Goal: Task Accomplishment & Management: Manage account settings

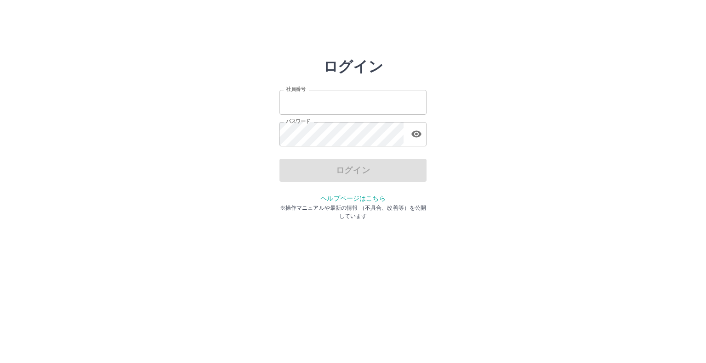
type input "*******"
click at [341, 170] on div "ログイン" at bounding box center [352, 170] width 147 height 23
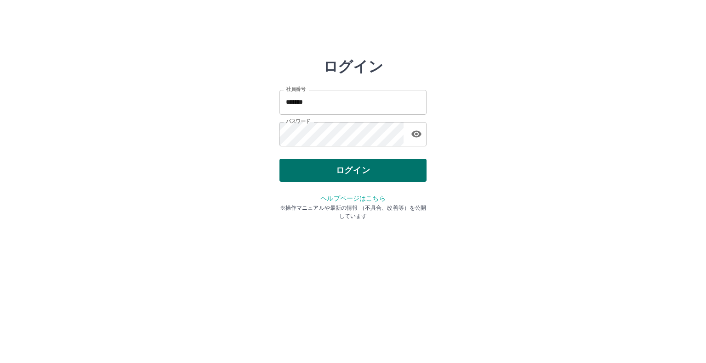
click at [341, 172] on button "ログイン" at bounding box center [352, 170] width 147 height 23
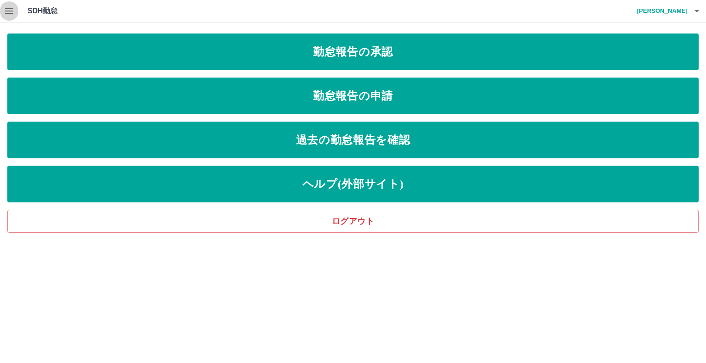
click at [10, 11] on icon "button" at bounding box center [9, 11] width 8 height 6
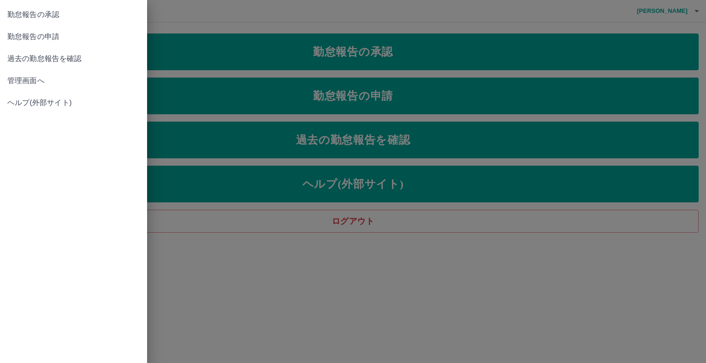
click at [28, 77] on span "管理画面へ" at bounding box center [73, 80] width 132 height 11
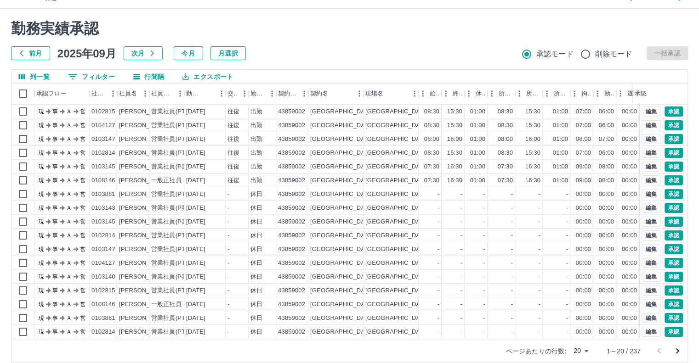
scroll to position [25, 0]
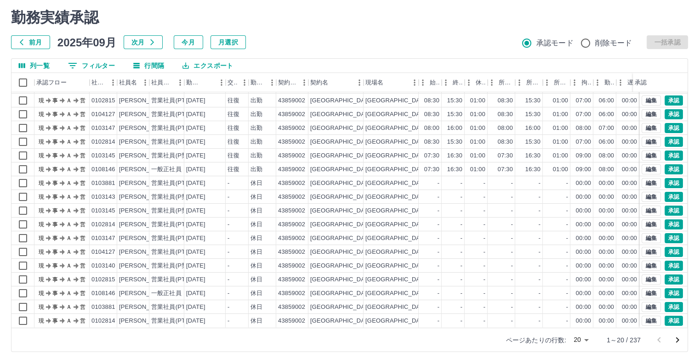
click at [587, 338] on body "SDH勤怠 三澤　浩行 勤務実績承認 前月 2025年09月 次月 今月 月選択 承認モード 削除モード 一括承認 列一覧 0 フィルター 行間隔 エクスポー…" at bounding box center [349, 169] width 699 height 388
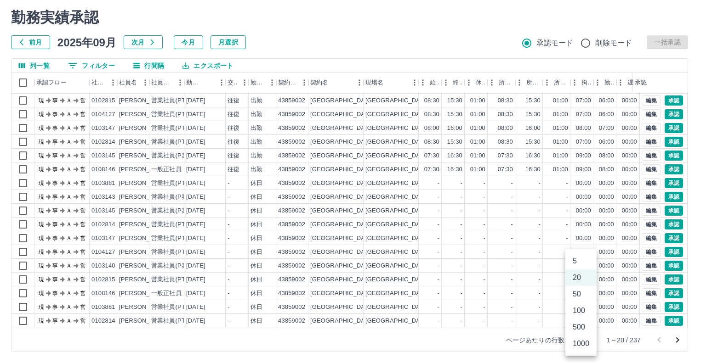
click at [586, 329] on li "500" at bounding box center [580, 327] width 31 height 17
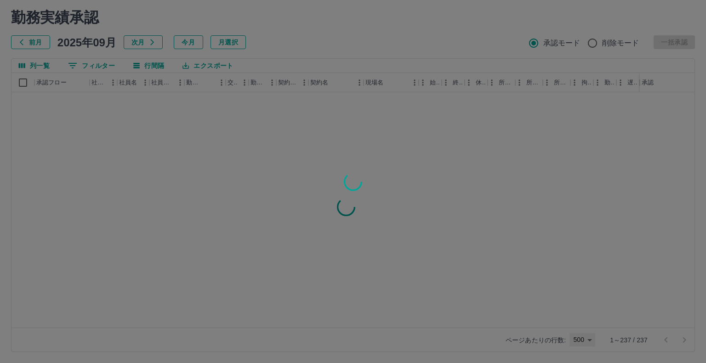
type input "***"
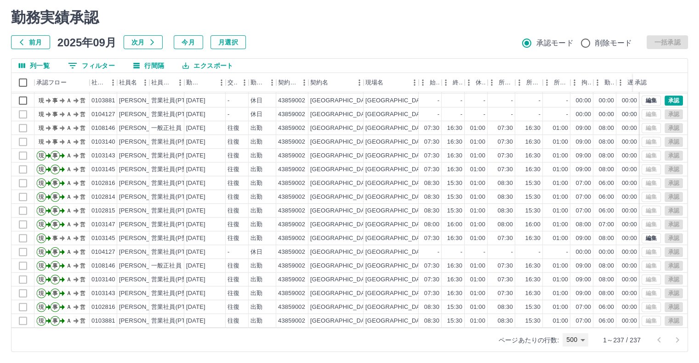
scroll to position [643, 0]
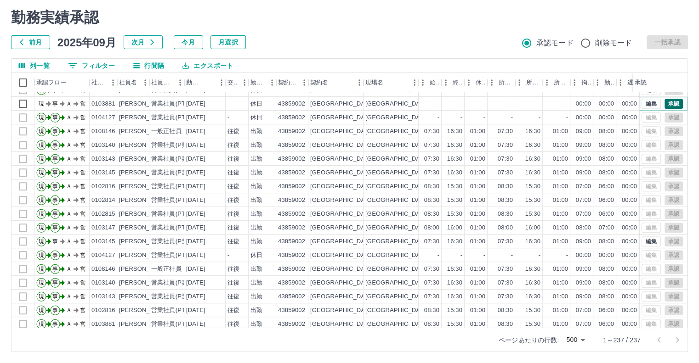
click at [670, 103] on button "承認" at bounding box center [673, 104] width 18 height 10
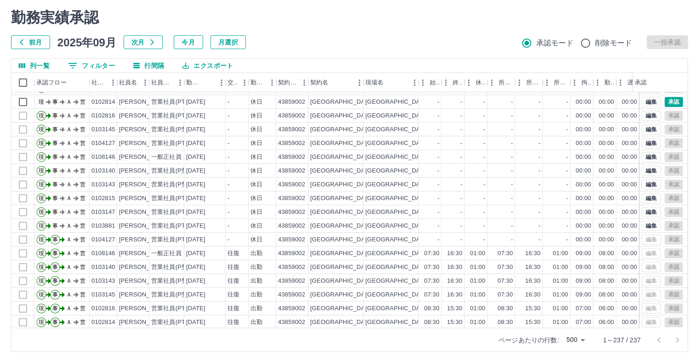
scroll to position [505, 0]
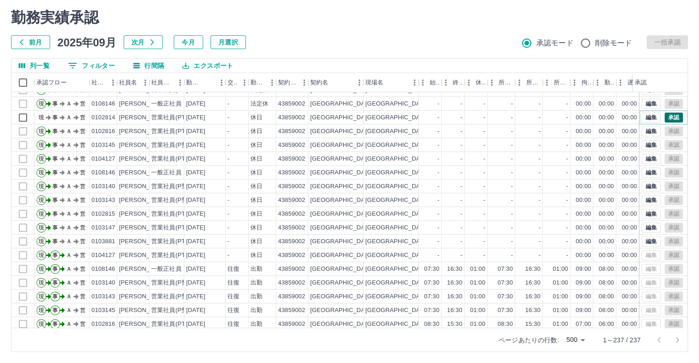
click at [666, 117] on button "承認" at bounding box center [673, 118] width 18 height 10
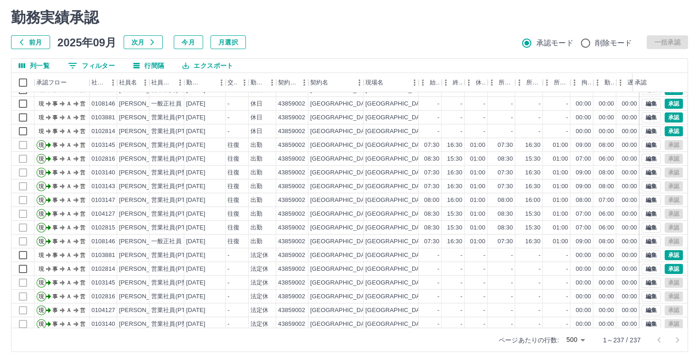
scroll to position [367, 0]
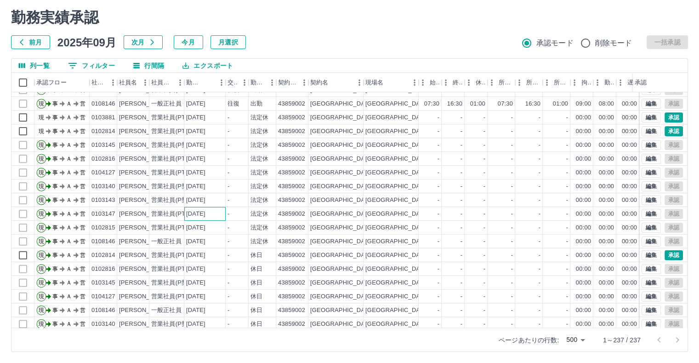
click at [223, 203] on div "現 事 Ａ 営 0103147 倉永　絵美 営業社員(PT契約) 2025-09-22 往復 出勤 43859002 熊本市 熊本市立長嶺小学校 08:00 …" at bounding box center [388, 214] width 754 height 317
click at [223, 211] on div "2025-09-21" at bounding box center [204, 214] width 41 height 14
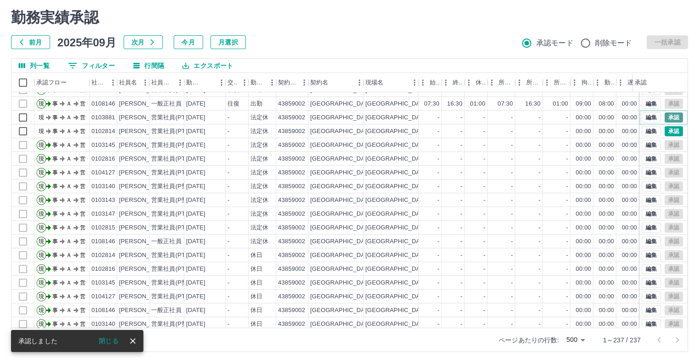
click at [665, 115] on button "承認" at bounding box center [673, 118] width 18 height 10
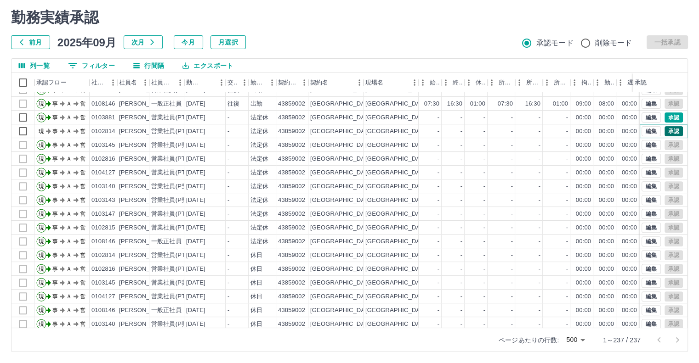
click at [664, 131] on button "承認" at bounding box center [673, 131] width 18 height 10
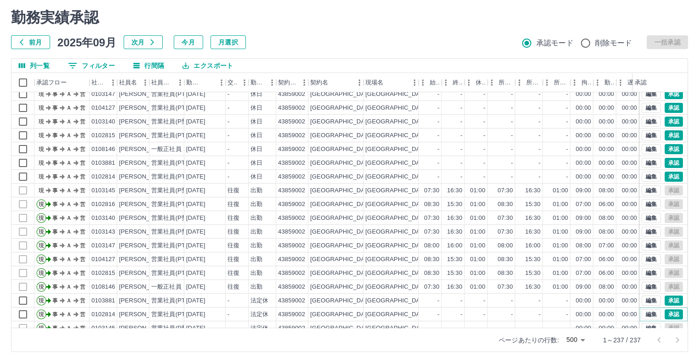
scroll to position [184, 0]
click at [668, 163] on button "承認" at bounding box center [673, 163] width 18 height 10
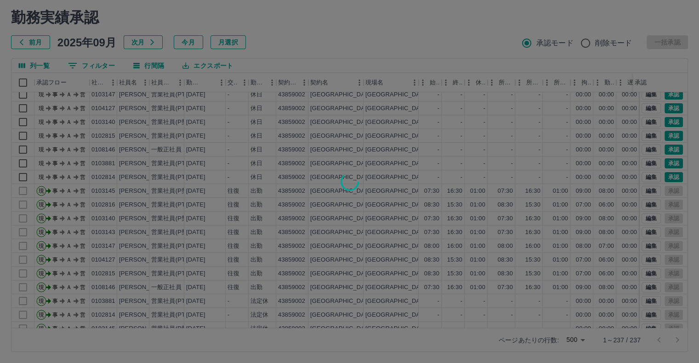
click at [668, 176] on div at bounding box center [349, 181] width 699 height 363
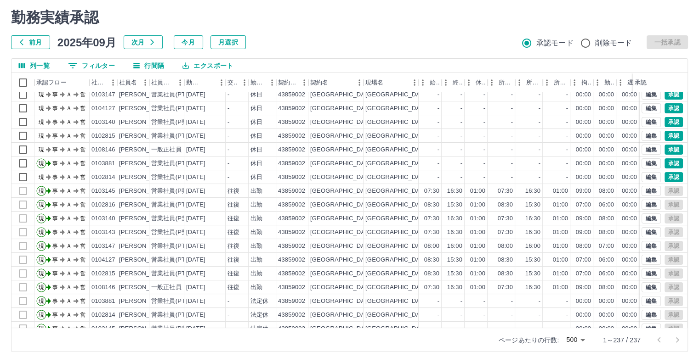
scroll to position [92, 0]
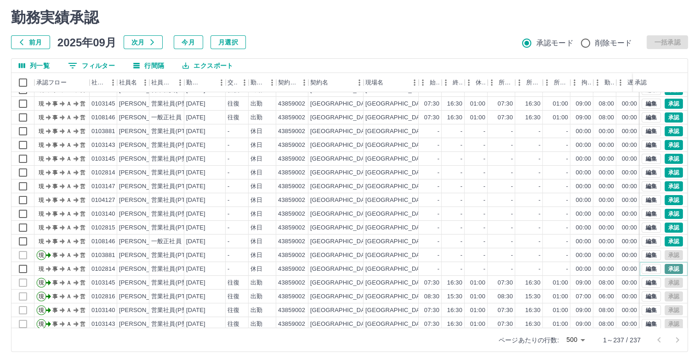
click at [671, 267] on button "承認" at bounding box center [673, 269] width 18 height 10
click at [668, 244] on button "承認" at bounding box center [673, 242] width 18 height 10
click at [667, 227] on button "承認" at bounding box center [673, 228] width 18 height 10
click at [667, 215] on button "承認" at bounding box center [673, 214] width 18 height 10
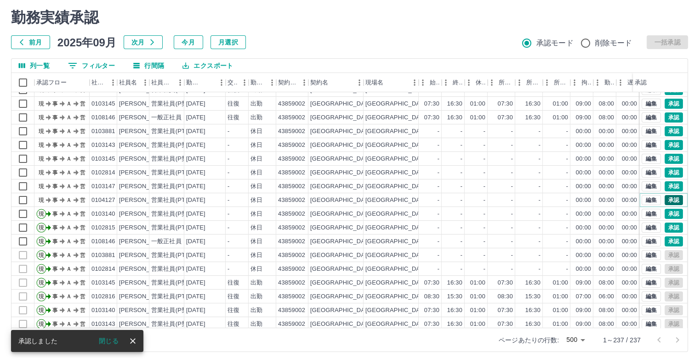
click at [667, 200] on button "承認" at bounding box center [673, 200] width 18 height 10
click at [666, 181] on button "承認" at bounding box center [673, 186] width 18 height 10
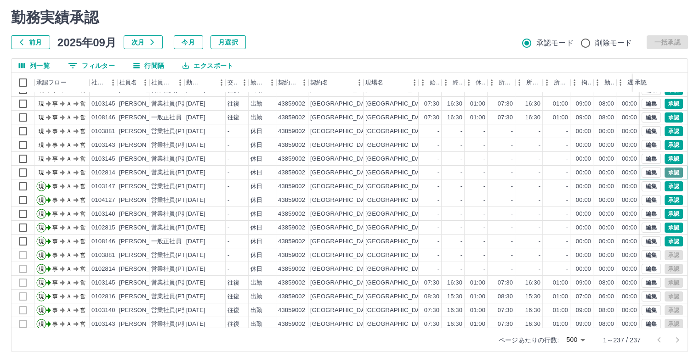
click at [667, 170] on button "承認" at bounding box center [673, 173] width 18 height 10
click at [666, 157] on button "承認" at bounding box center [673, 159] width 18 height 10
click at [664, 144] on button "承認" at bounding box center [673, 145] width 18 height 10
click at [668, 134] on button "承認" at bounding box center [673, 131] width 18 height 10
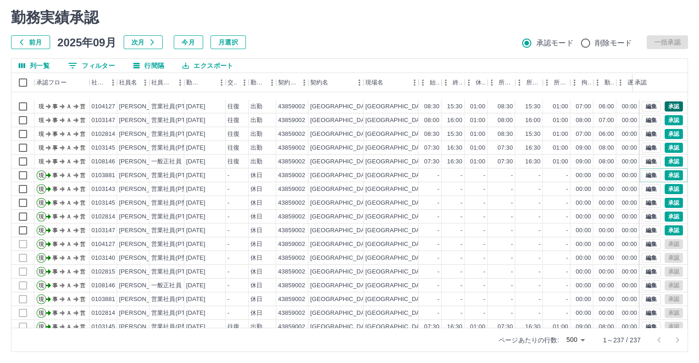
scroll to position [0, 0]
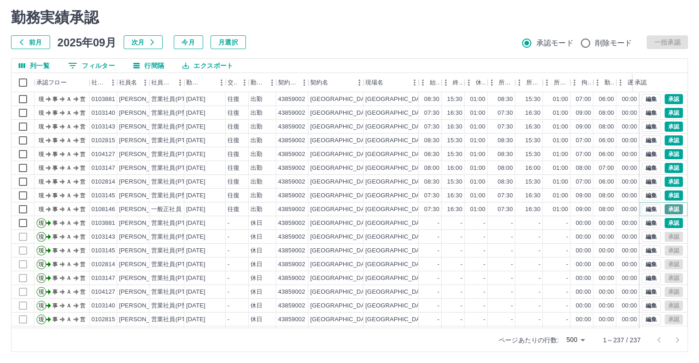
click at [670, 209] on button "承認" at bounding box center [673, 209] width 18 height 10
click at [664, 195] on button "承認" at bounding box center [673, 196] width 18 height 10
click at [667, 182] on button "承認" at bounding box center [673, 182] width 18 height 10
click at [668, 164] on button "承認" at bounding box center [673, 168] width 18 height 10
click at [667, 152] on button "承認" at bounding box center [673, 154] width 18 height 10
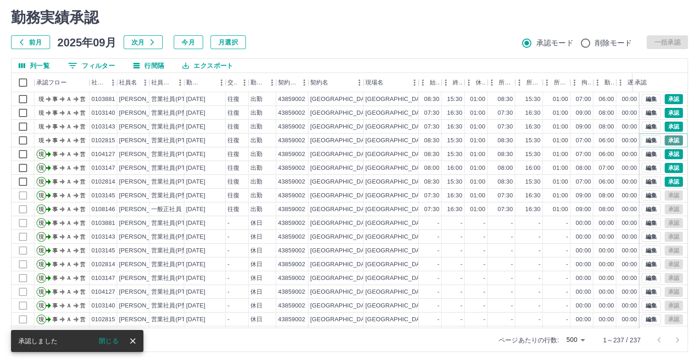
click at [668, 140] on button "承認" at bounding box center [673, 141] width 18 height 10
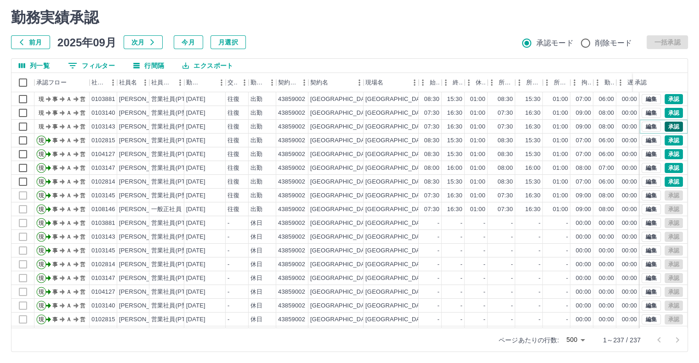
click at [664, 128] on button "承認" at bounding box center [673, 127] width 18 height 10
click at [665, 113] on button "承認" at bounding box center [673, 113] width 18 height 10
click at [668, 97] on button "承認" at bounding box center [673, 99] width 18 height 10
